Goal: Navigation & Orientation: Understand site structure

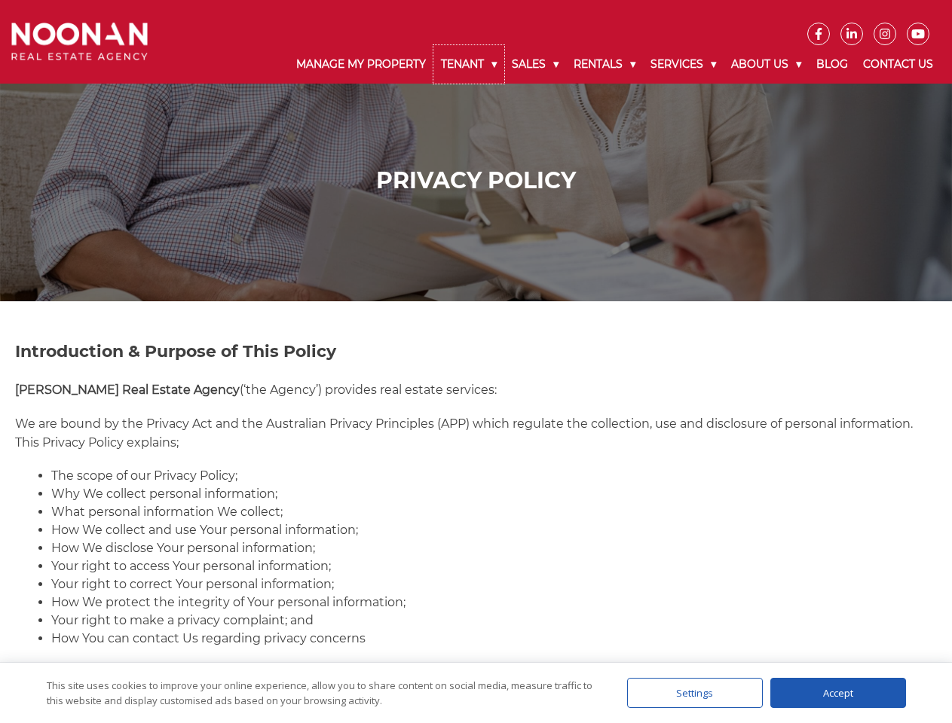
click at [469, 64] on link "Tenant" at bounding box center [468, 64] width 71 height 38
click at [536, 64] on link "Sales" at bounding box center [535, 64] width 62 height 38
click at [605, 64] on link "Rentals" at bounding box center [604, 64] width 77 height 38
click at [685, 64] on link "Services" at bounding box center [683, 64] width 81 height 38
click at [768, 64] on link "About Us" at bounding box center [765, 64] width 85 height 38
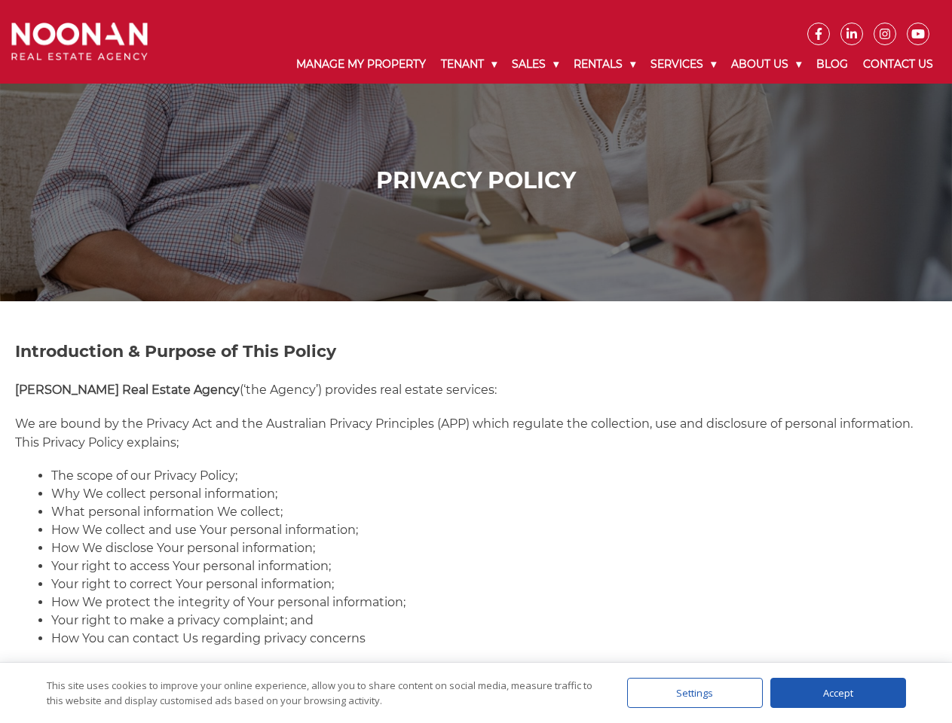
click at [695, 693] on div "Settings" at bounding box center [695, 693] width 136 height 30
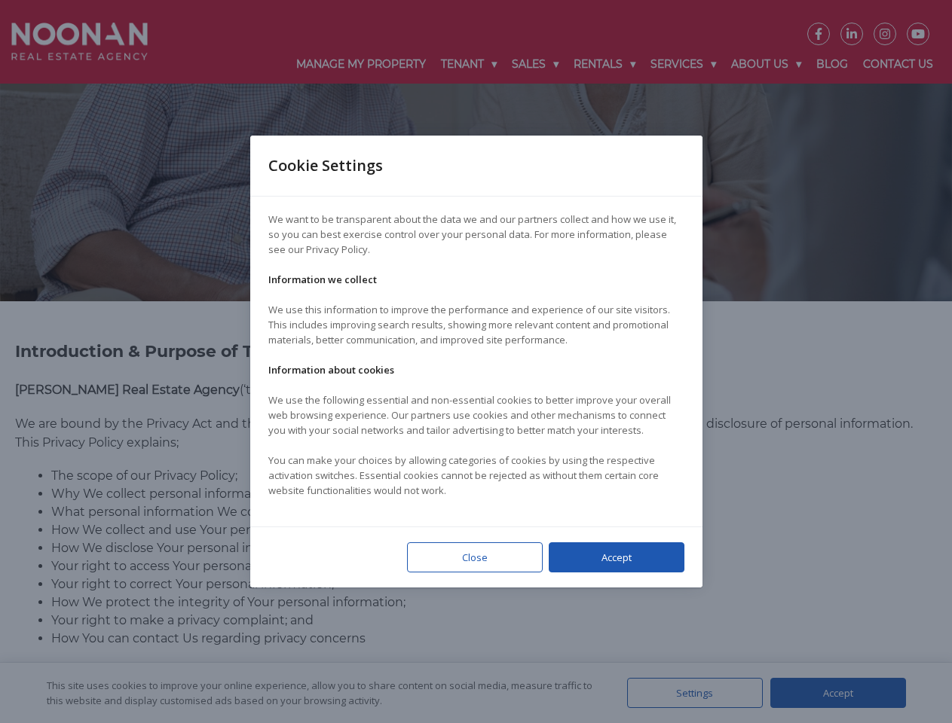
click at [838, 693] on div at bounding box center [476, 361] width 952 height 723
